Goal: Task Accomplishment & Management: Manage account settings

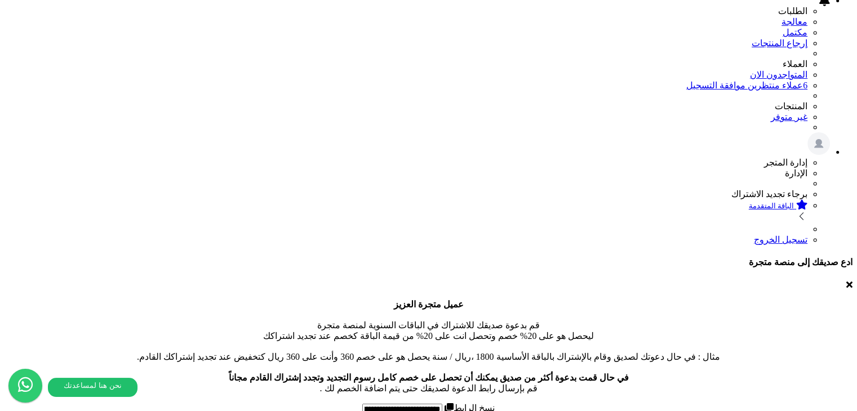
scroll to position [320, 0]
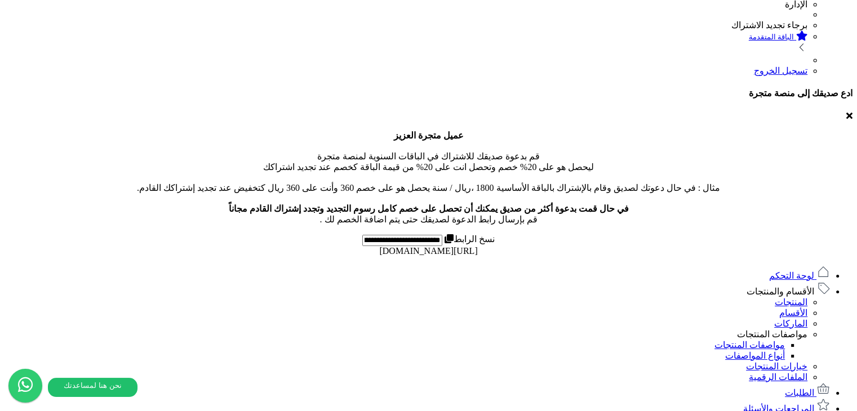
drag, startPoint x: 656, startPoint y: 318, endPoint x: 676, endPoint y: 320, distance: 20.3
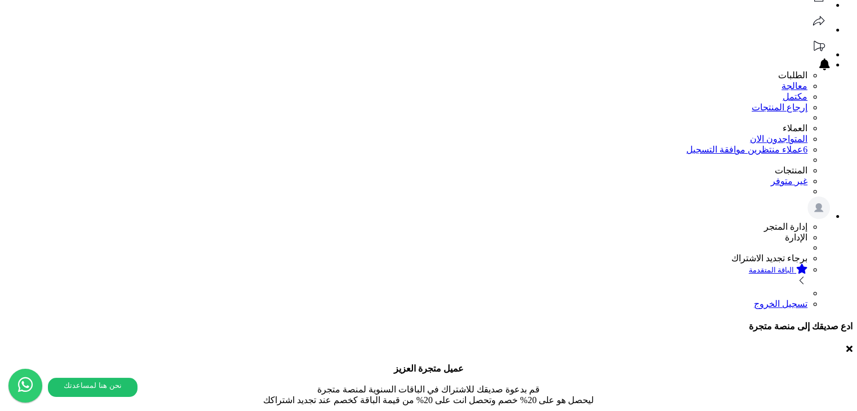
scroll to position [225, 0]
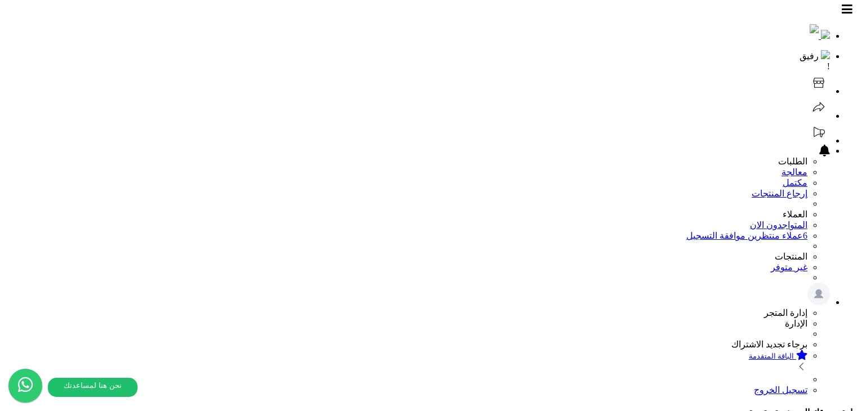
scroll to position [320, 0]
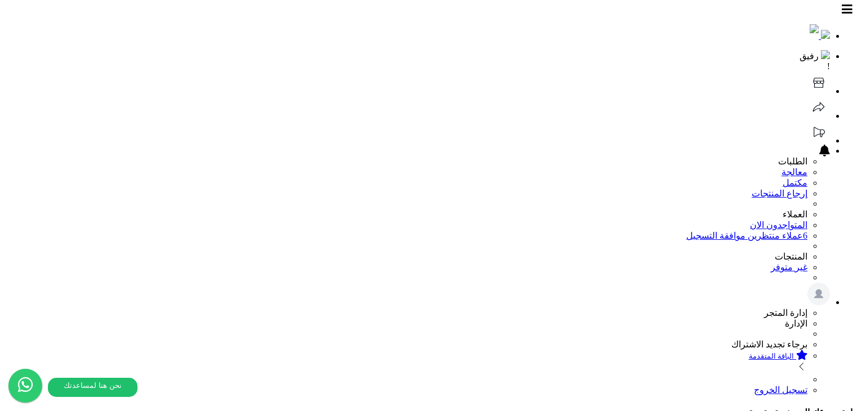
scroll to position [320, 0]
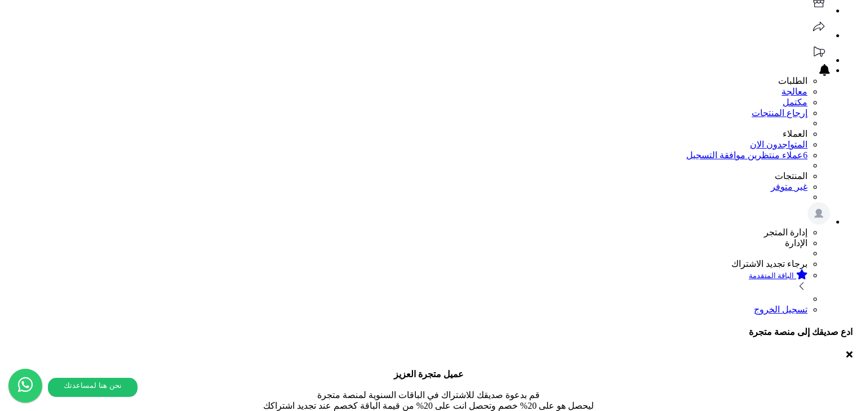
scroll to position [169, 0]
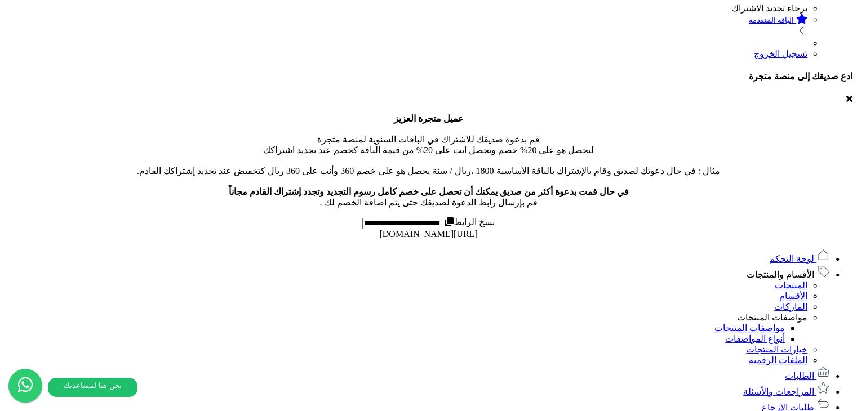
scroll to position [338, 0]
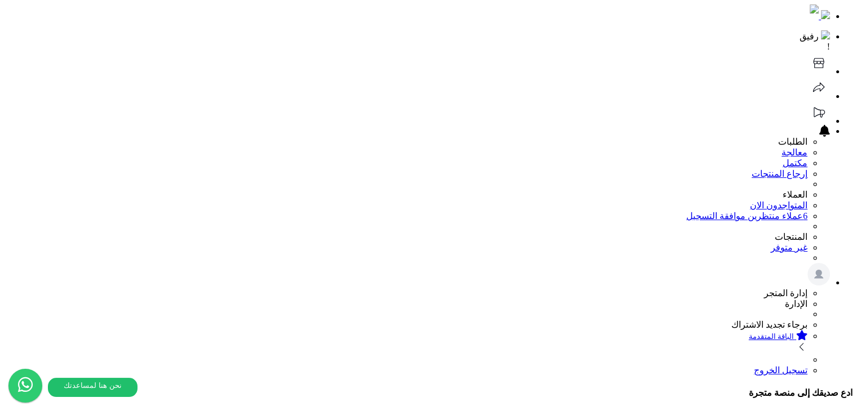
scroll to position [0, 0]
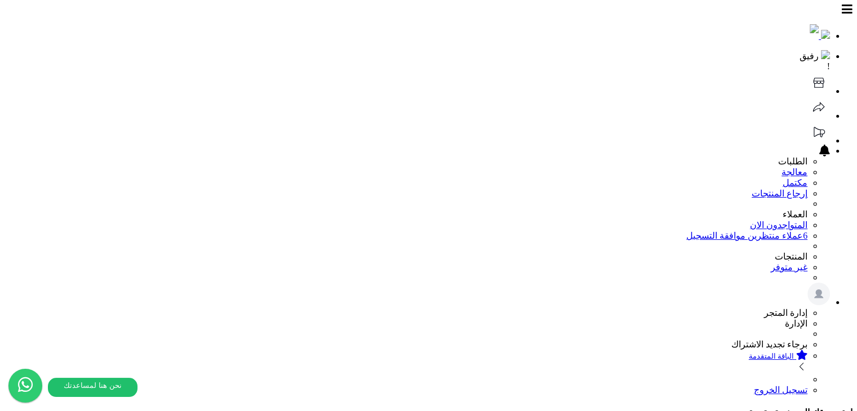
paste input "**********"
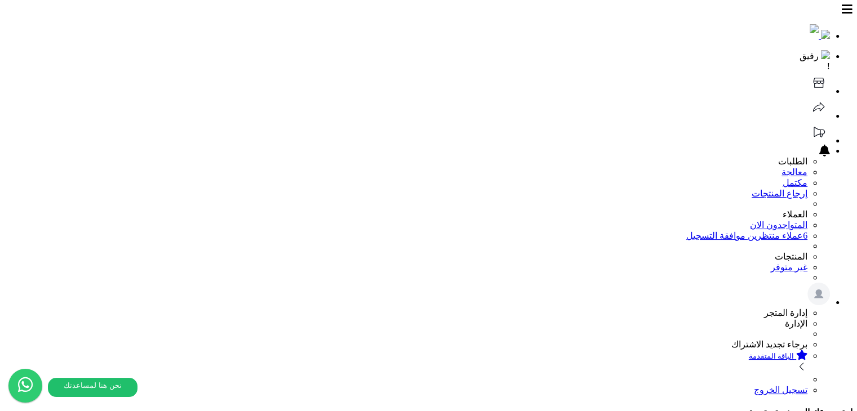
type input "**********"
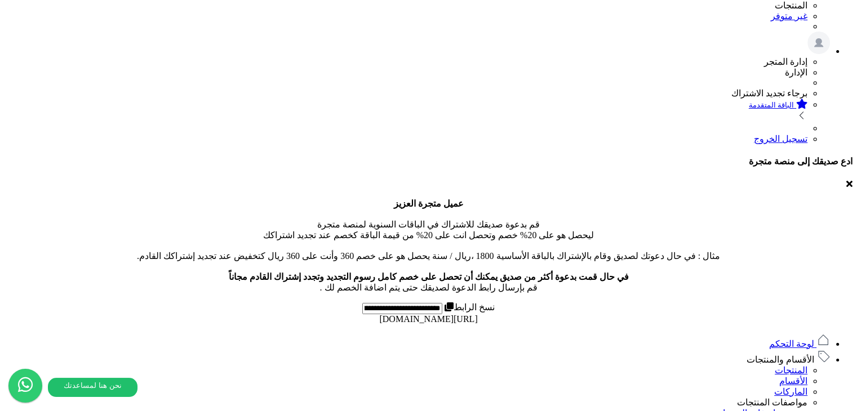
scroll to position [299, 0]
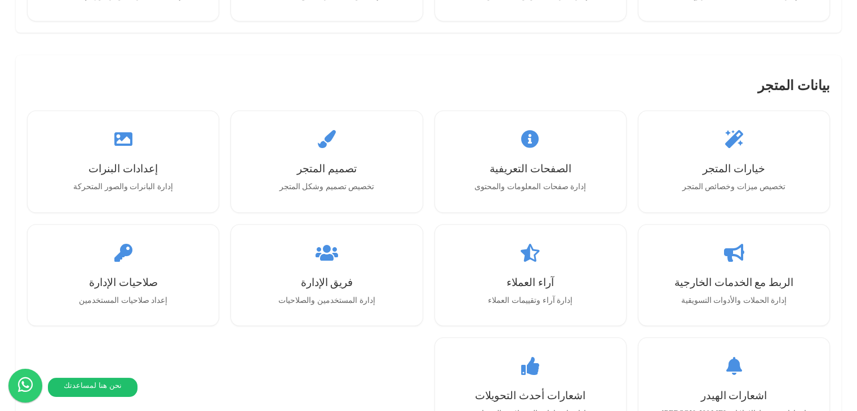
scroll to position [1071, 0]
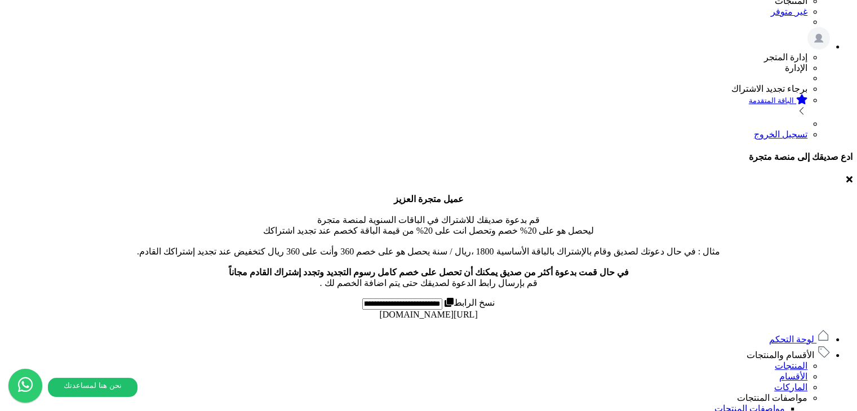
scroll to position [282, 0]
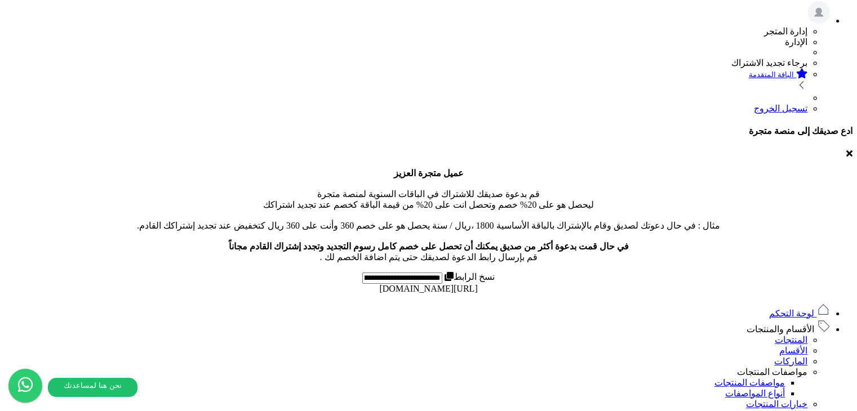
drag, startPoint x: 479, startPoint y: 242, endPoint x: 639, endPoint y: 64, distance: 239.4
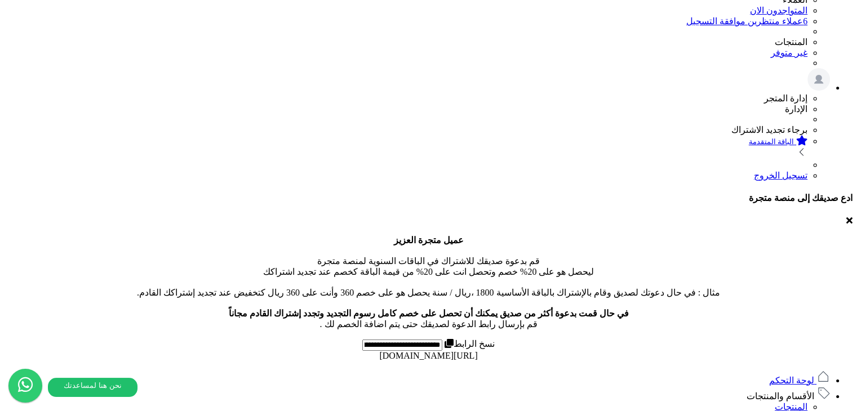
scroll to position [0, 0]
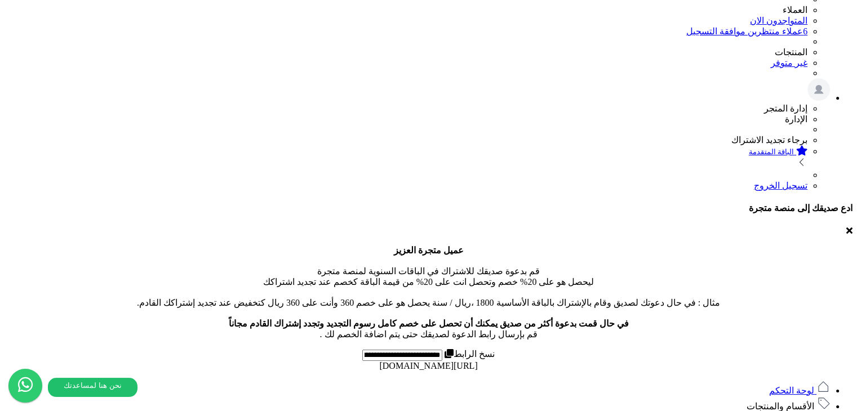
scroll to position [338, 0]
